Goal: Check status: Check status

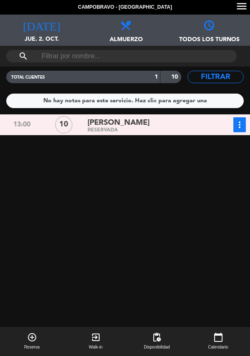
click at [145, 124] on span "[PERSON_NAME]" at bounding box center [118, 123] width 62 height 12
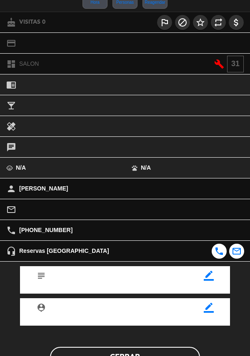
scroll to position [109, 0]
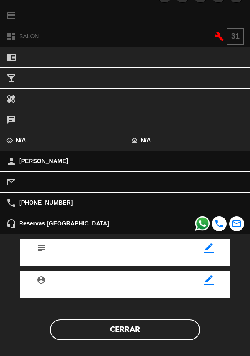
click at [131, 332] on button "Cerrar" at bounding box center [125, 330] width 150 height 21
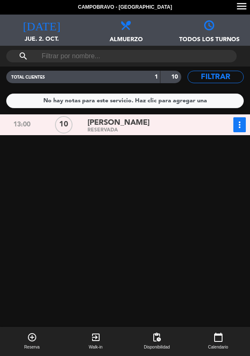
click at [146, 123] on span "[PERSON_NAME]" at bounding box center [118, 123] width 62 height 12
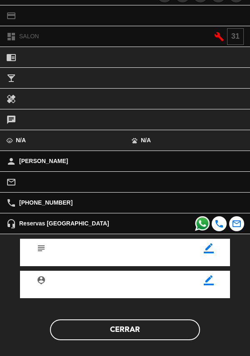
click at [130, 335] on button "Cerrar" at bounding box center [125, 330] width 150 height 21
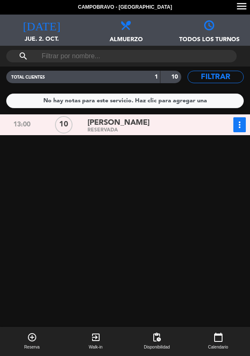
click at [126, 123] on span "[PERSON_NAME]" at bounding box center [118, 123] width 62 height 12
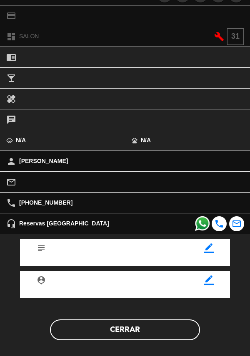
scroll to position [109, 0]
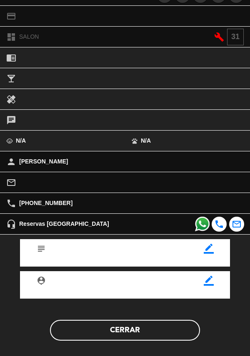
click at [139, 333] on button "Cerrar" at bounding box center [125, 330] width 150 height 21
